Goal: Check status

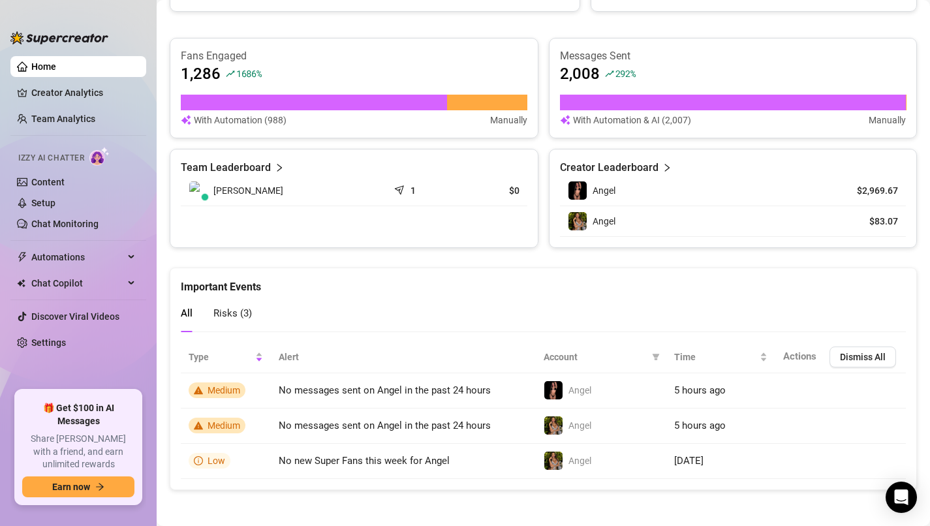
scroll to position [490, 0]
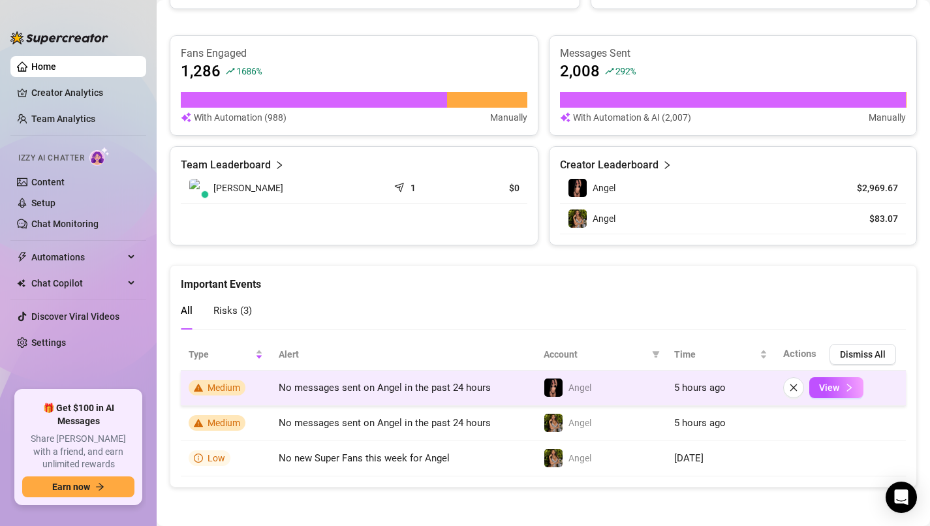
click at [414, 395] on td "No messages sent on Angel in the past 24 hours" at bounding box center [403, 388] width 265 height 35
click at [828, 394] on button "View" at bounding box center [836, 387] width 54 height 21
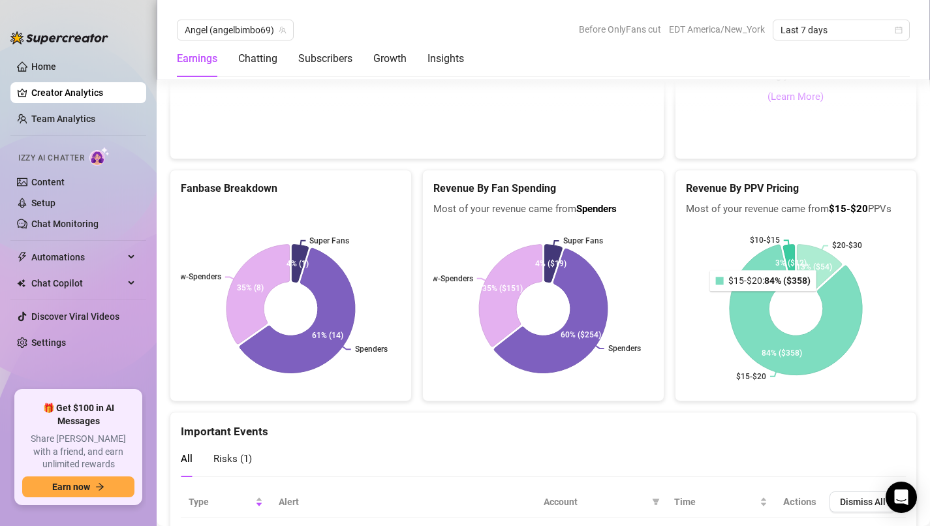
scroll to position [2307, 0]
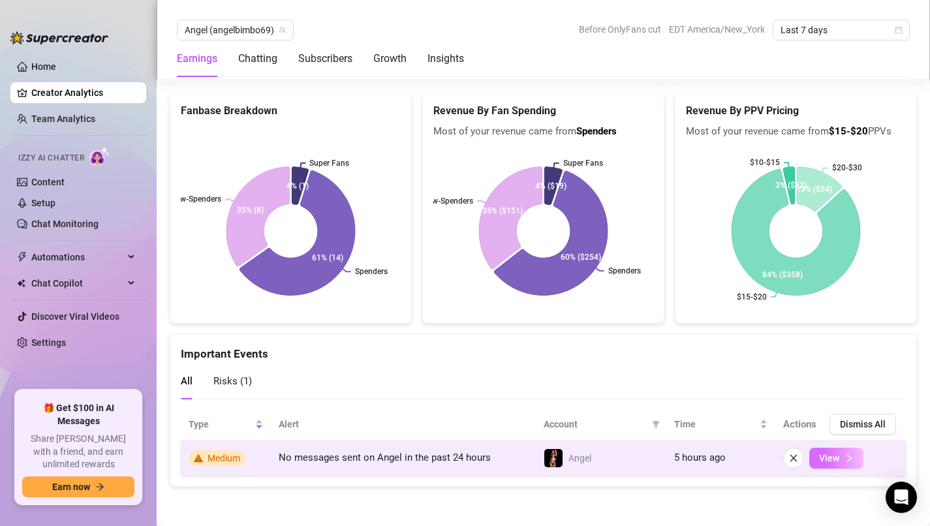
click at [838, 457] on span "View" at bounding box center [829, 458] width 20 height 10
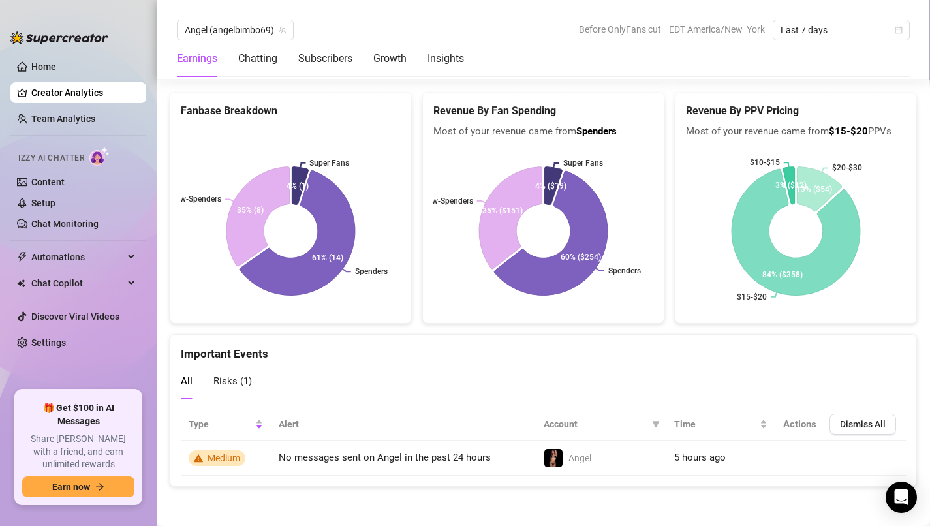
click at [246, 382] on span "Risks ( 1 )" at bounding box center [232, 381] width 38 height 12
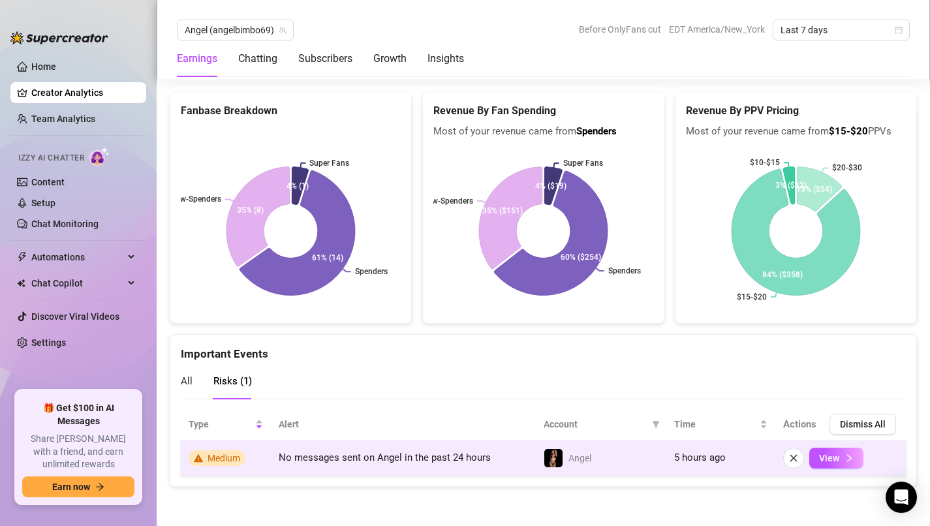
click at [328, 465] on td "No messages sent on Angel in the past 24 hours" at bounding box center [403, 457] width 265 height 35
click at [841, 465] on button "View" at bounding box center [836, 458] width 54 height 21
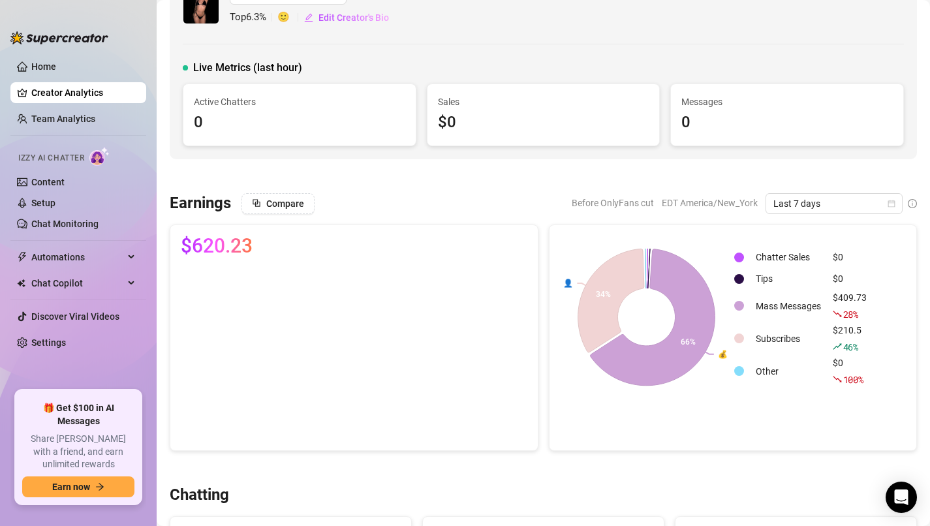
scroll to position [0, 0]
